Goal: Task Accomplishment & Management: Manage account settings

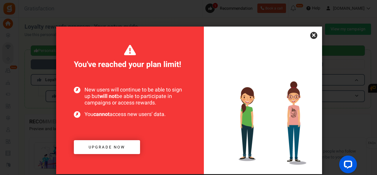
click at [313, 34] on link "×" at bounding box center [313, 35] width 7 height 7
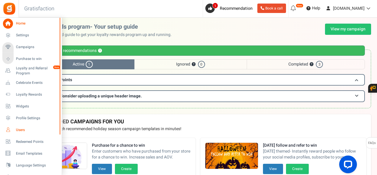
click at [14, 130] on link "Users" at bounding box center [30, 130] width 57 height 10
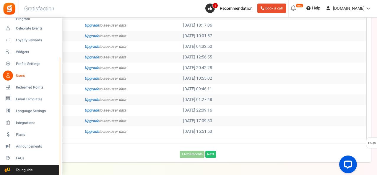
scroll to position [233, 0]
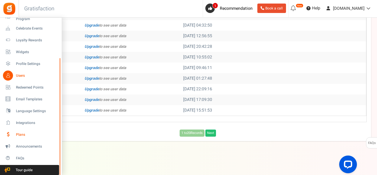
click at [27, 133] on span "Plans" at bounding box center [36, 134] width 41 height 5
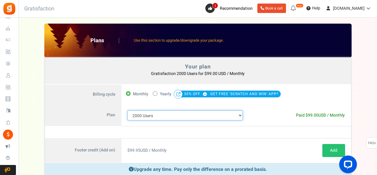
click at [228, 115] on select "100 Users 200 Users 500 Users 1000 Users 2000 Users 3000 Users 4000 Users 5000 …" at bounding box center [185, 115] width 116 height 10
select select "881"
click at [127, 110] on select "100 Users 200 Users 500 Users 1000 Users 2000 Users 3000 Users 4000 Users 5000 …" at bounding box center [185, 115] width 116 height 10
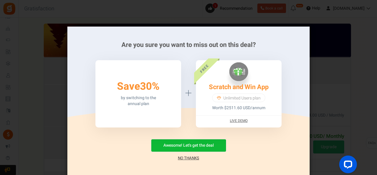
click at [185, 159] on link "No Thanks" at bounding box center [188, 158] width 21 height 6
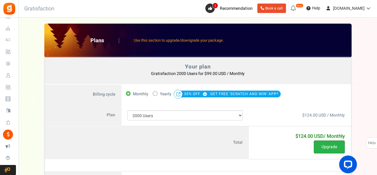
click at [332, 146] on button "Upgrade" at bounding box center [329, 147] width 31 height 13
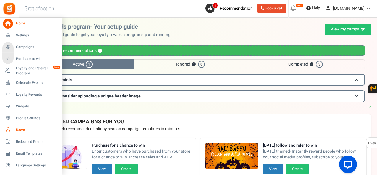
click at [24, 131] on span "Users" at bounding box center [36, 130] width 41 height 5
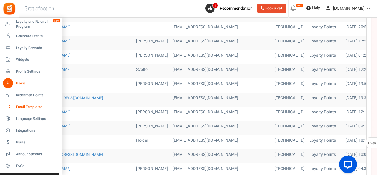
scroll to position [133, 0]
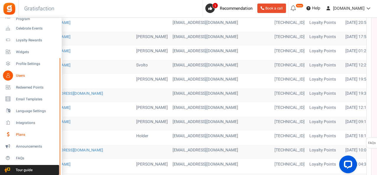
click at [21, 136] on span "Plans" at bounding box center [36, 134] width 41 height 5
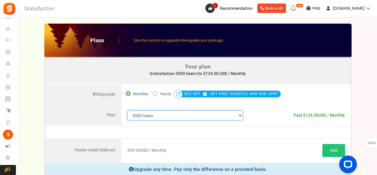
click at [242, 116] on select "100 Users 200 Users 500 Users 1000 Users 2000 Users 3000 Users 4000 Users 5000 …" at bounding box center [185, 115] width 116 height 10
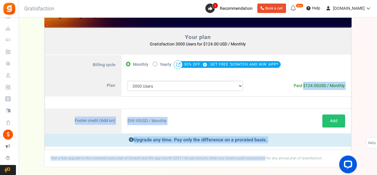
scroll to position [56, 0]
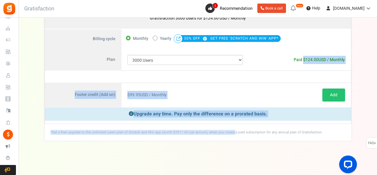
drag, startPoint x: 265, startPoint y: 125, endPoint x: 212, endPoint y: 183, distance: 78.9
click at [212, 175] on html "Install now Back to Home Back to program setup Home Settings Campaigns Purchase…" at bounding box center [188, 60] width 377 height 232
